Goal: Task Accomplishment & Management: Complete application form

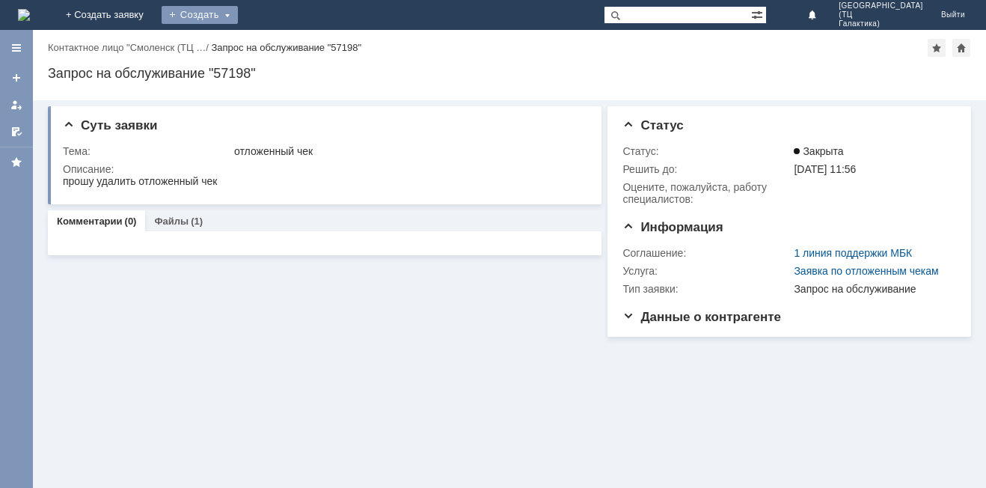
click at [238, 21] on div "Создать" at bounding box center [200, 15] width 76 height 18
click at [278, 43] on link "Заявка" at bounding box center [222, 45] width 114 height 18
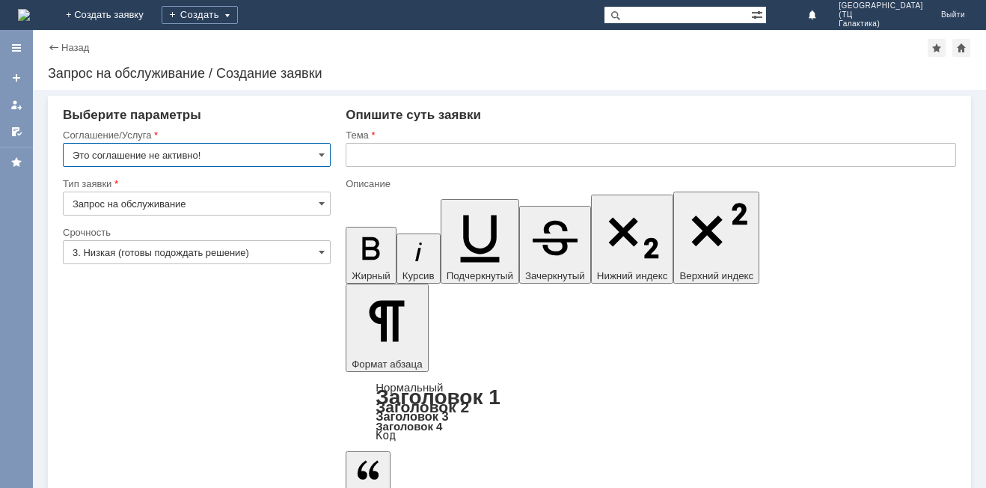
click at [301, 155] on input "Это соглашение не активно!" at bounding box center [197, 155] width 268 height 24
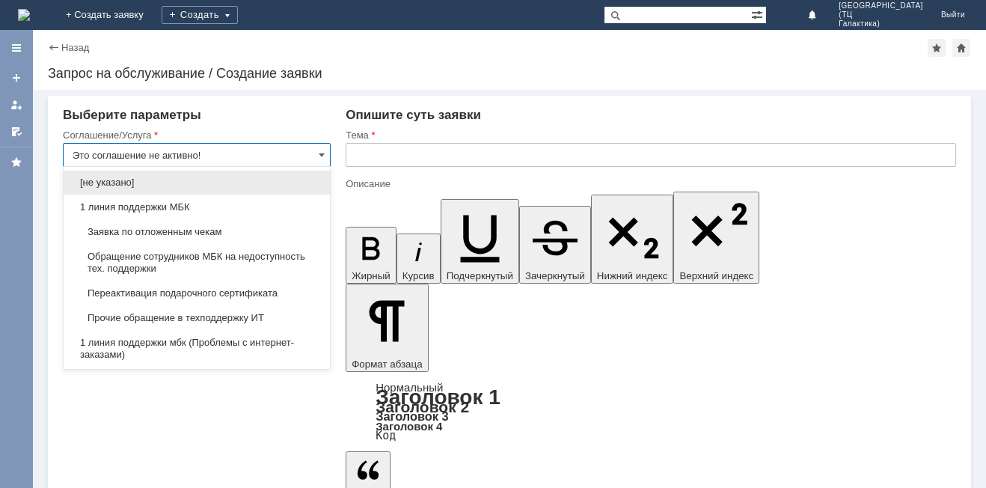
click at [221, 227] on span "Заявка по отложенным чекам" at bounding box center [197, 232] width 248 height 12
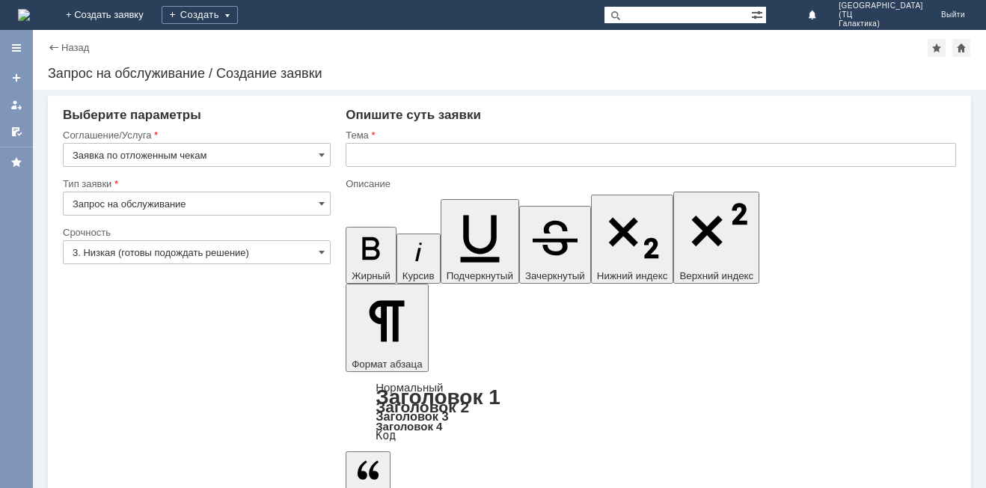
type input "Заявка по отложенным чекам"
click at [393, 152] on input "text" at bounding box center [650, 155] width 610 height 24
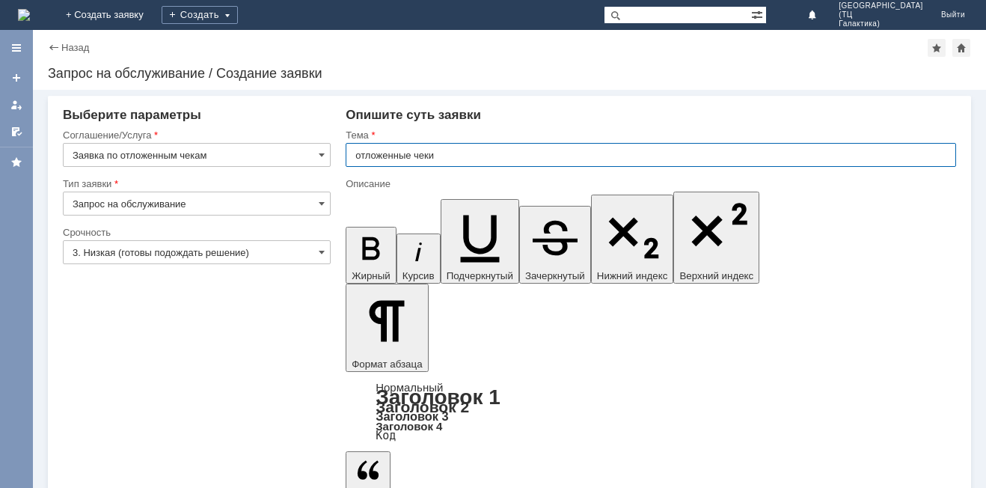
type input "отложенные чеки"
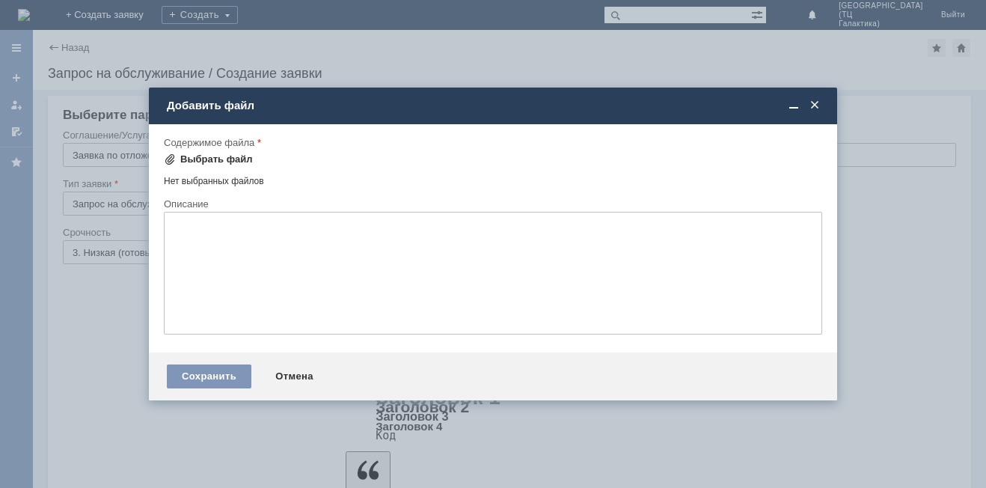
click at [206, 156] on div "Выбрать файл" at bounding box center [216, 159] width 73 height 12
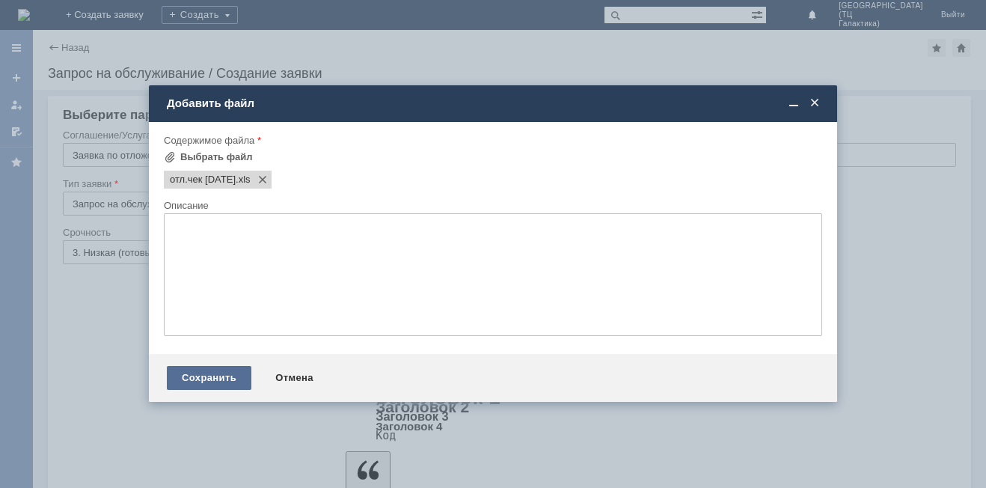
click at [197, 373] on div "Сохранить" at bounding box center [209, 378] width 85 height 24
